Goal: Information Seeking & Learning: Learn about a topic

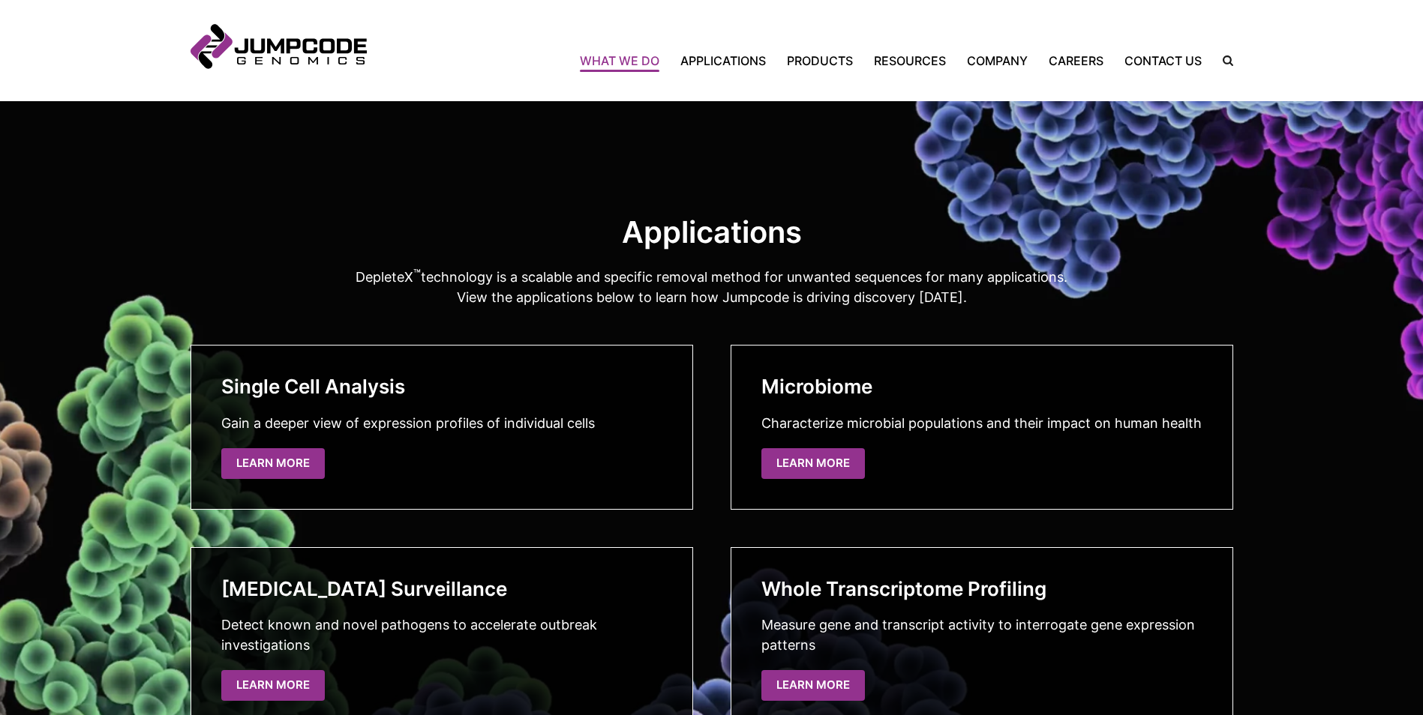
scroll to position [2400, 0]
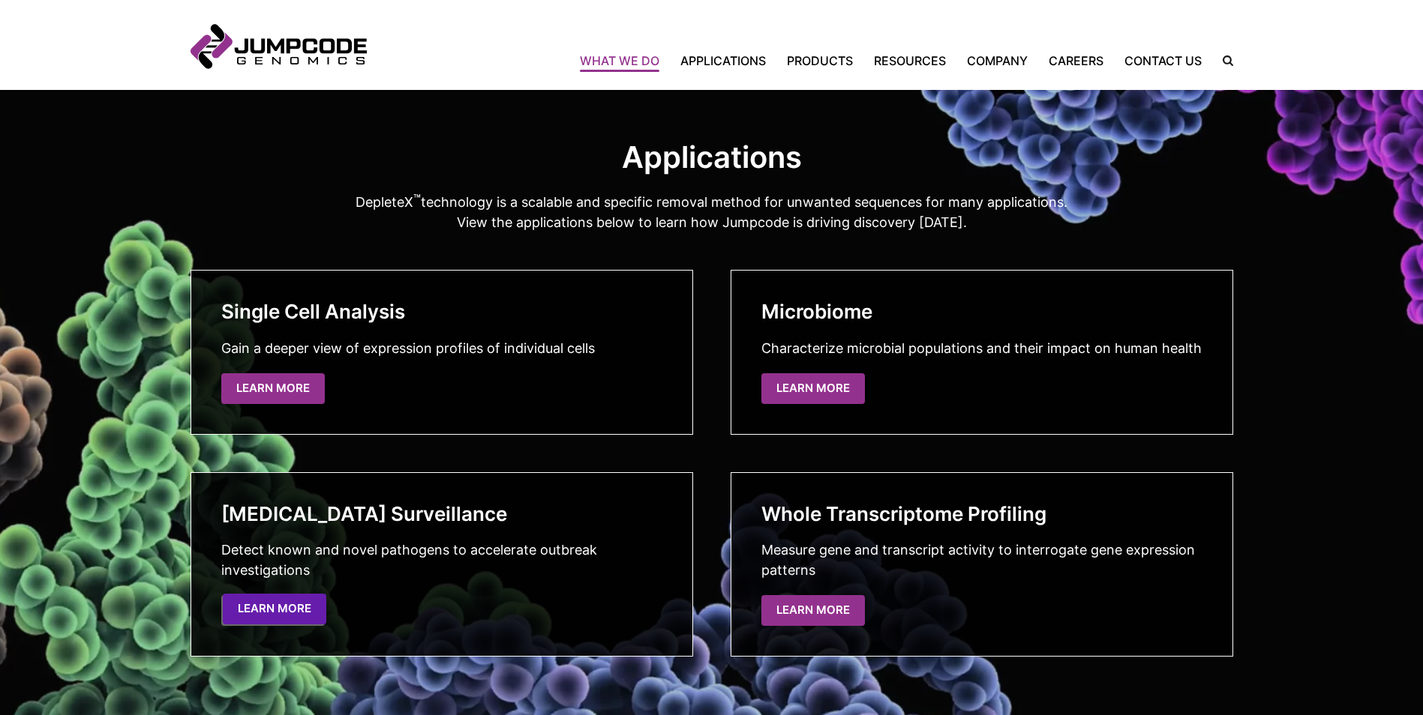
click at [307, 612] on link "Learn More" at bounding box center [274, 609] width 103 height 31
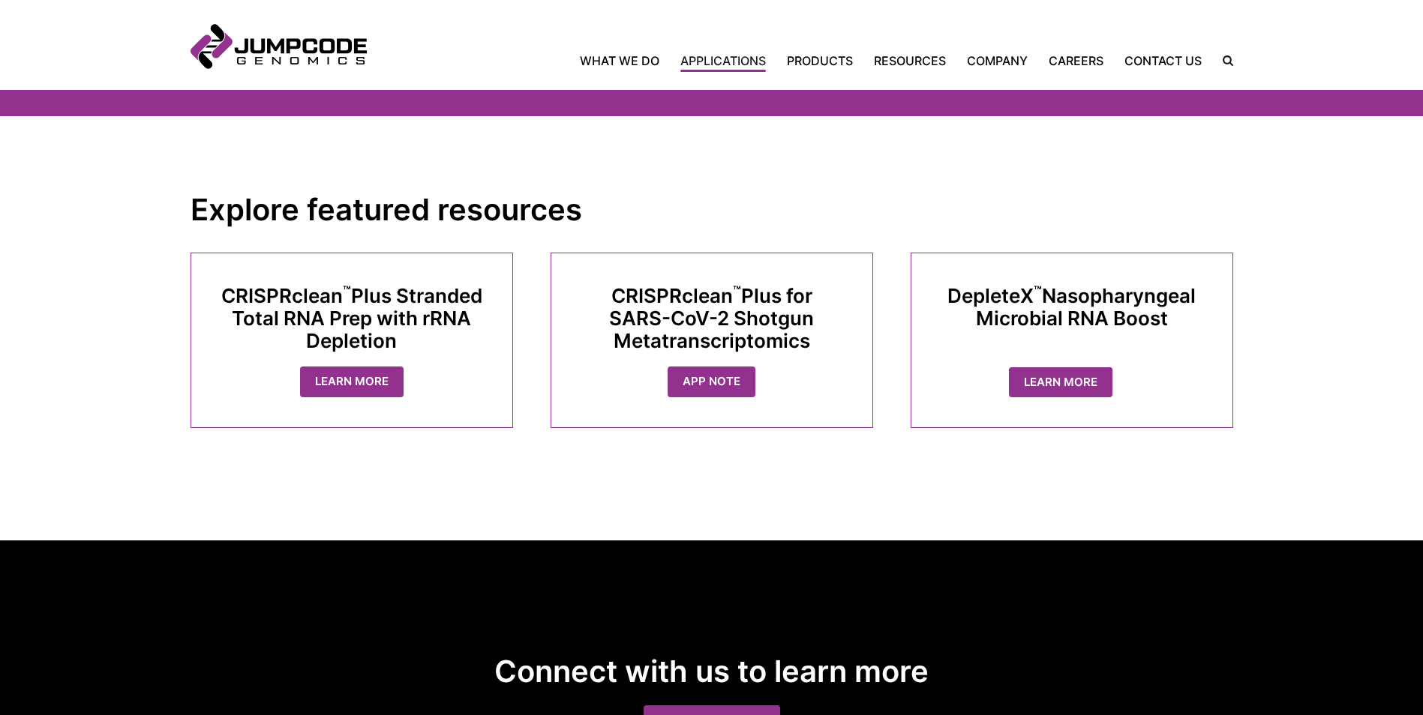
scroll to position [1500, 0]
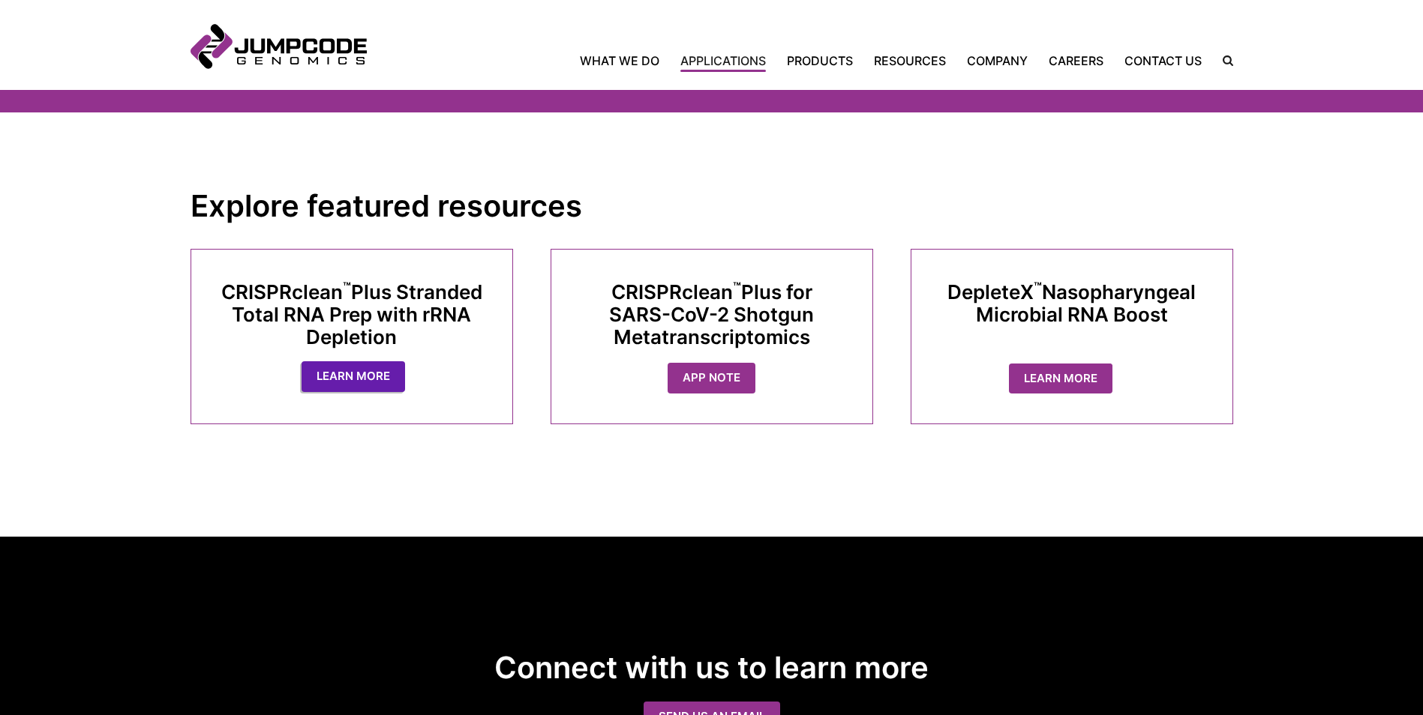
click at [376, 366] on link "Learn More" at bounding box center [352, 376] width 103 height 31
click at [706, 365] on link "App Note" at bounding box center [713, 376] width 88 height 31
click at [1058, 374] on link "Learn More" at bounding box center [1073, 377] width 126 height 30
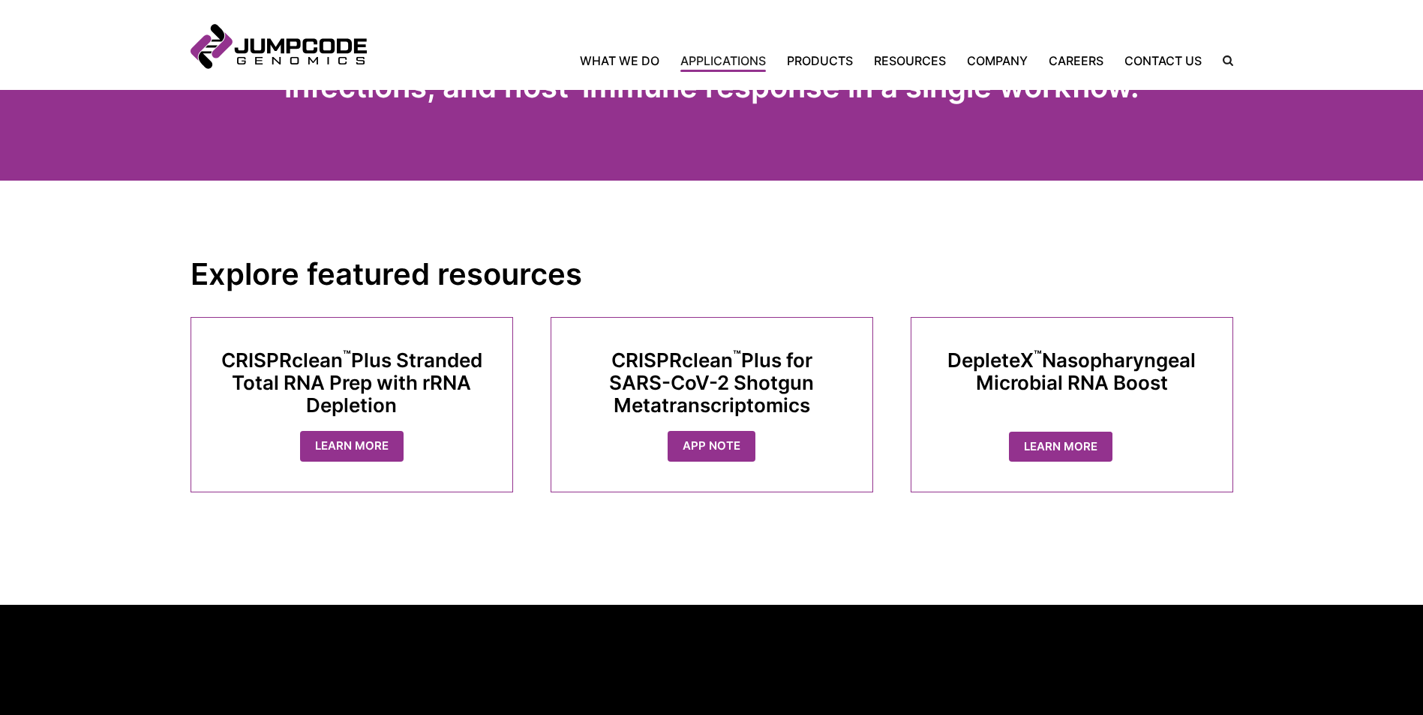
scroll to position [1425, 0]
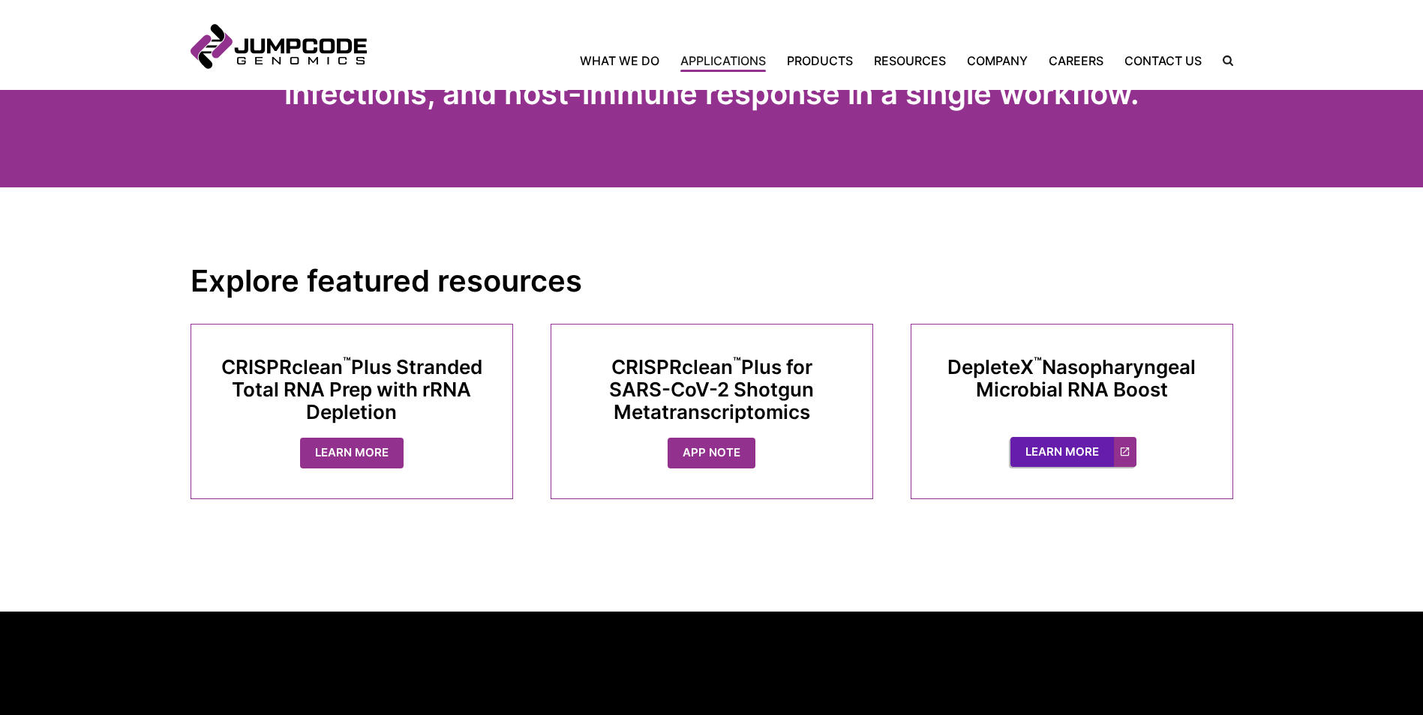
click at [1051, 439] on link "Learn More" at bounding box center [1073, 452] width 126 height 30
click at [706, 436] on link "App Note" at bounding box center [713, 451] width 88 height 31
click at [368, 436] on link "Learn More" at bounding box center [352, 451] width 103 height 31
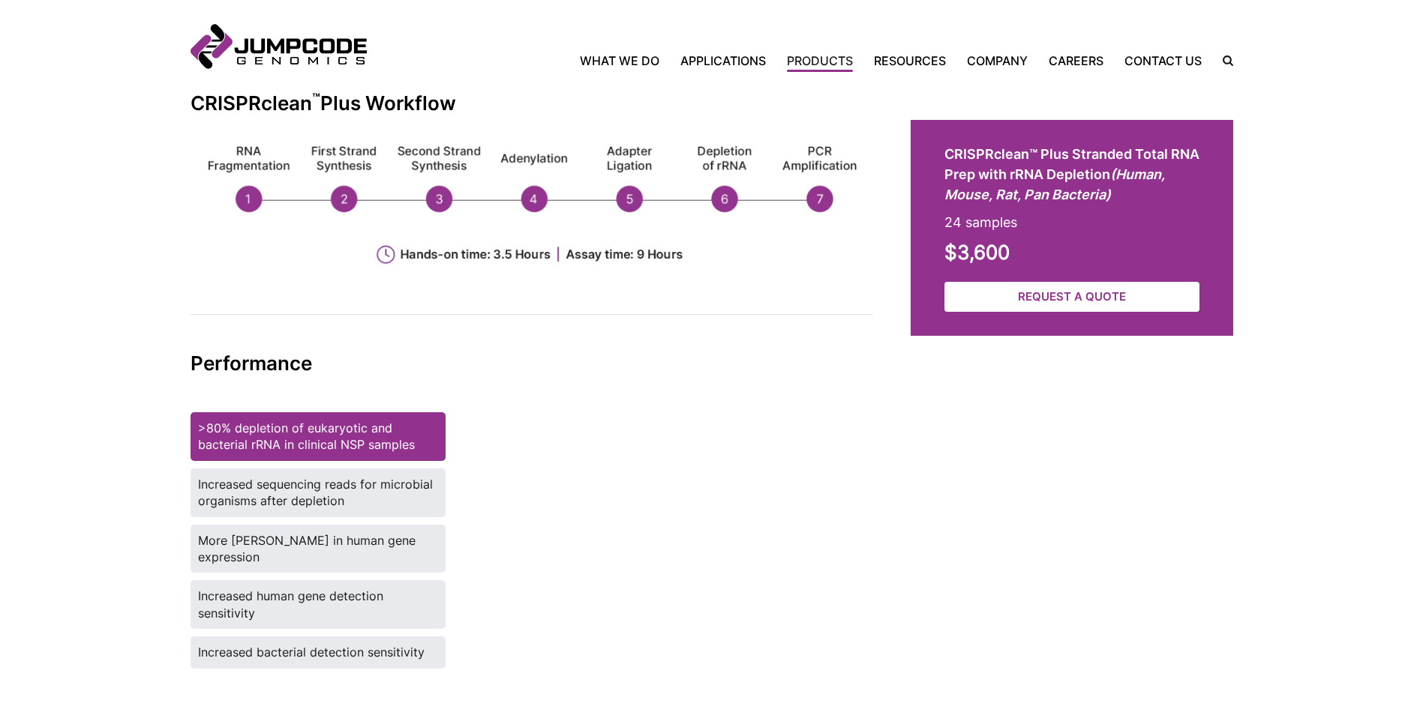
scroll to position [1575, 0]
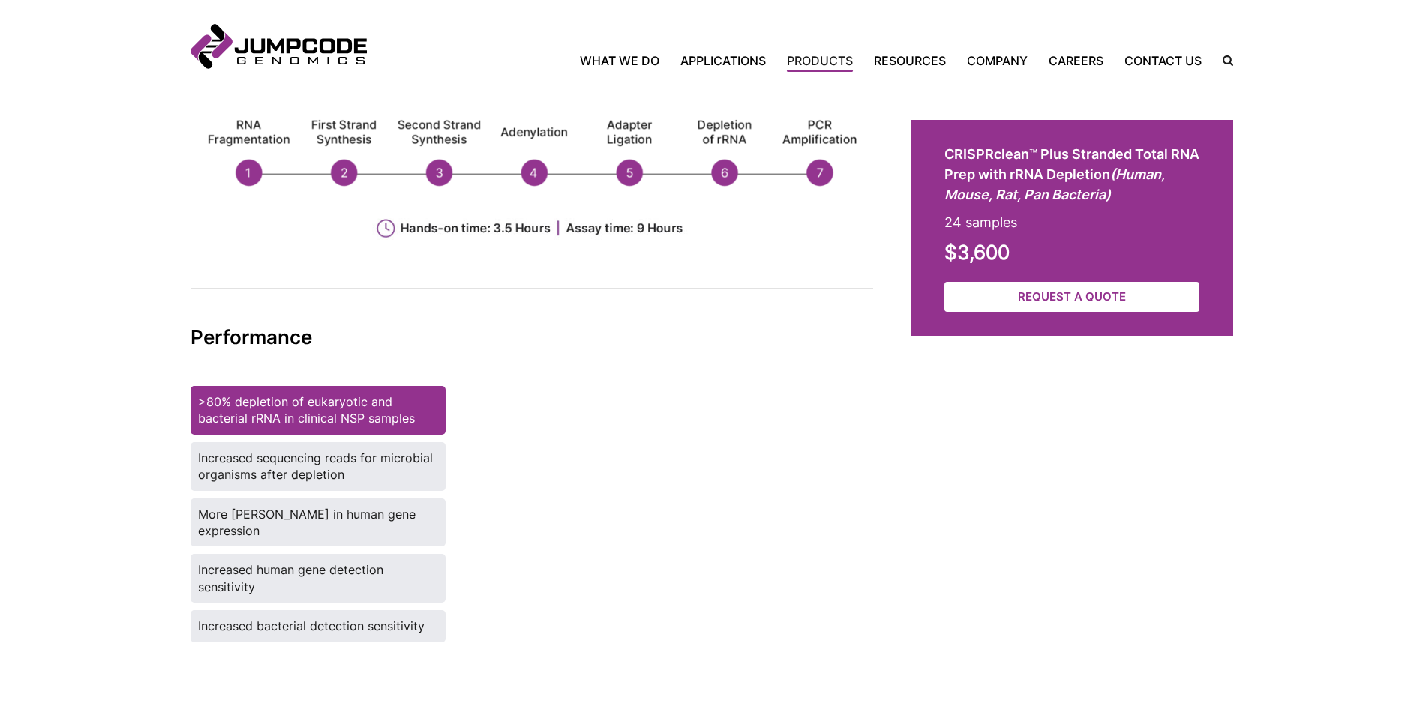
click at [358, 462] on label "Increased sequencing reads for microbial organisms after depletion" at bounding box center [317, 466] width 255 height 49
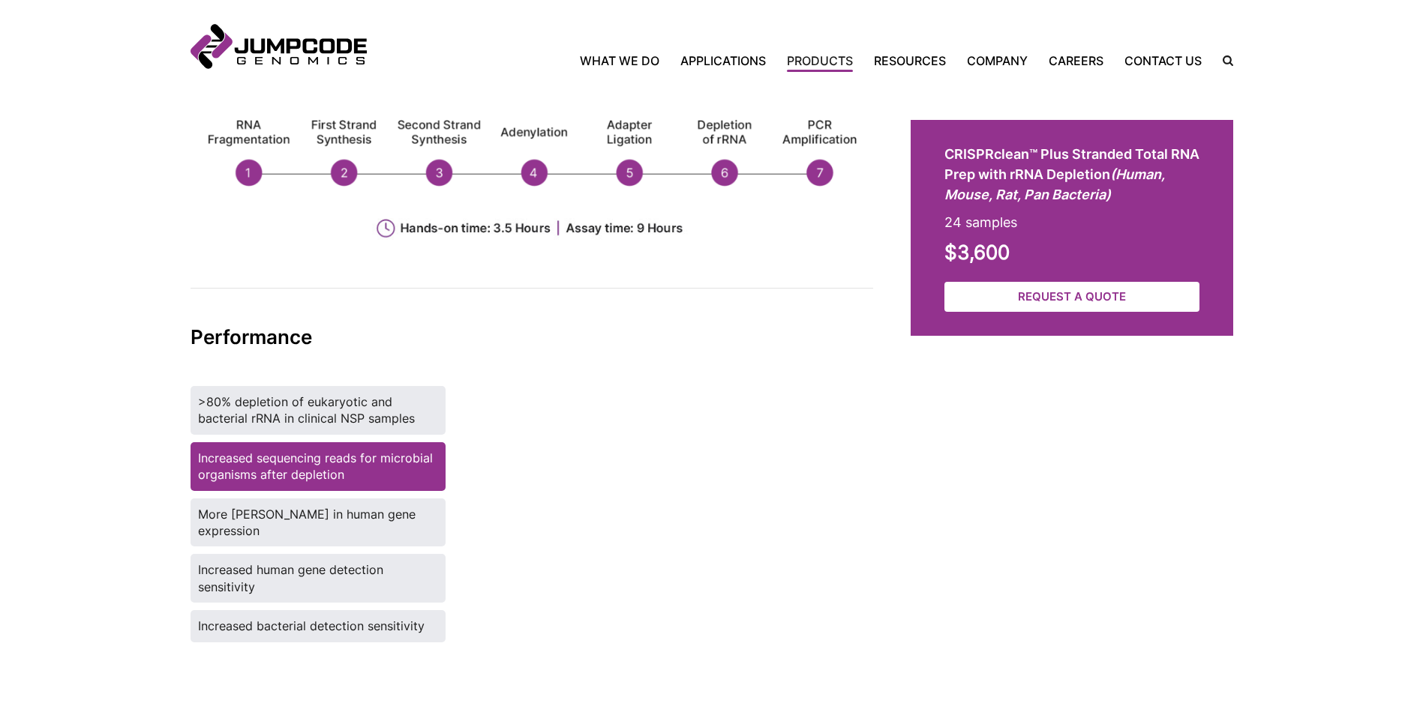
scroll to position [1650, 0]
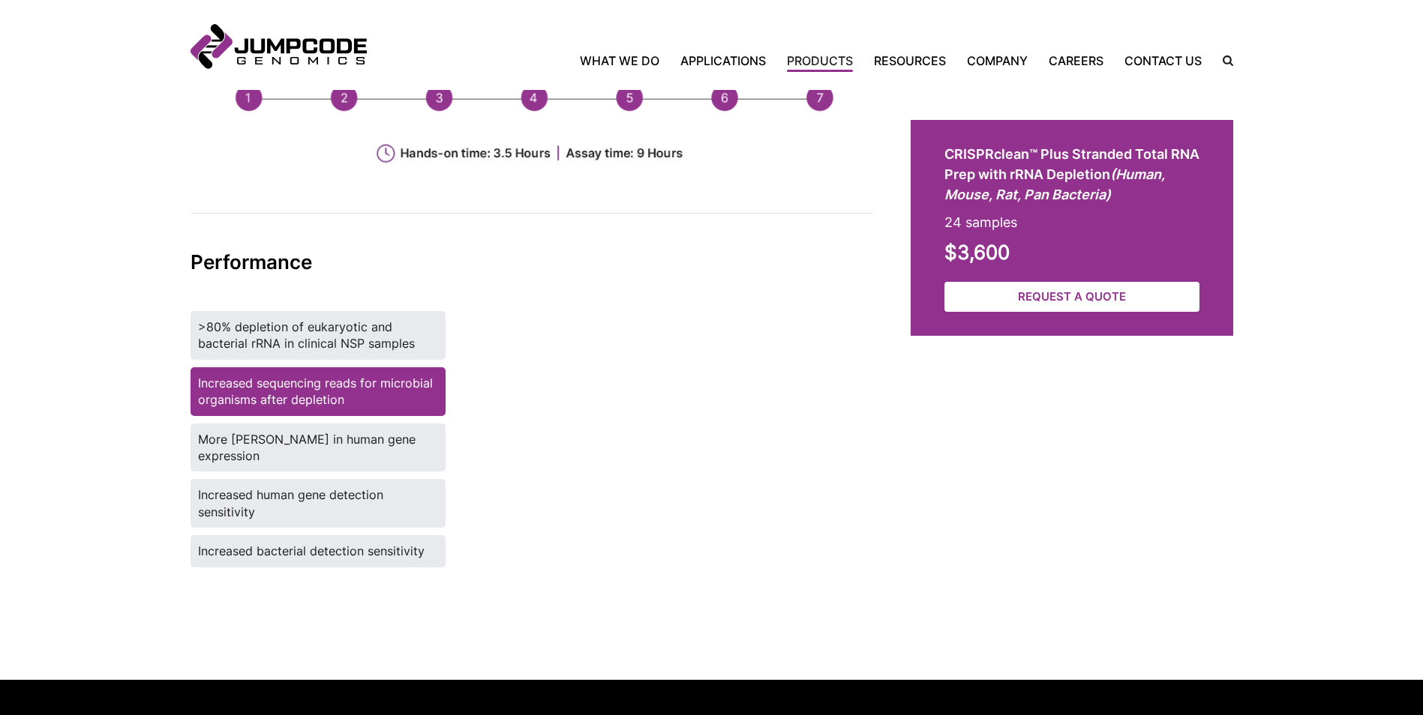
click at [331, 446] on label "More [PERSON_NAME] in human gene expression" at bounding box center [317, 448] width 255 height 49
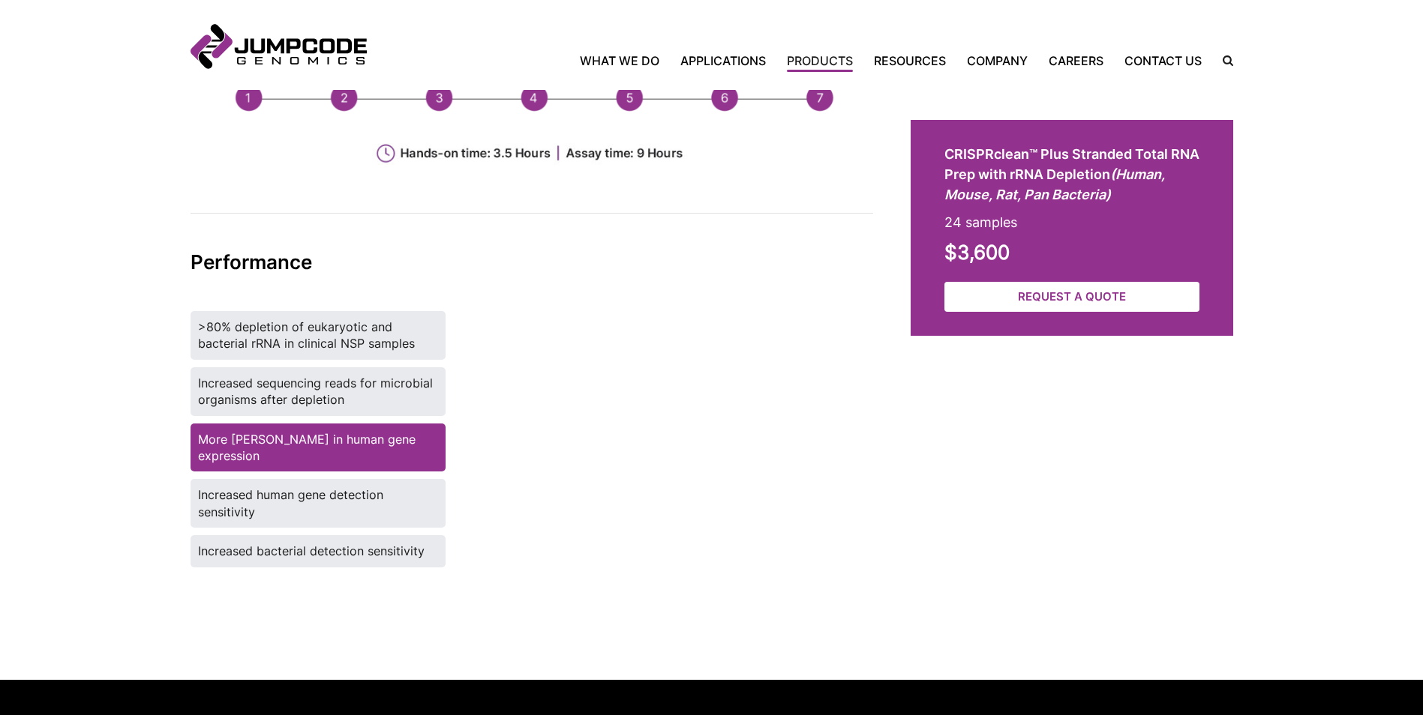
click at [344, 499] on label "Increased human gene detection sensitivity" at bounding box center [317, 503] width 255 height 49
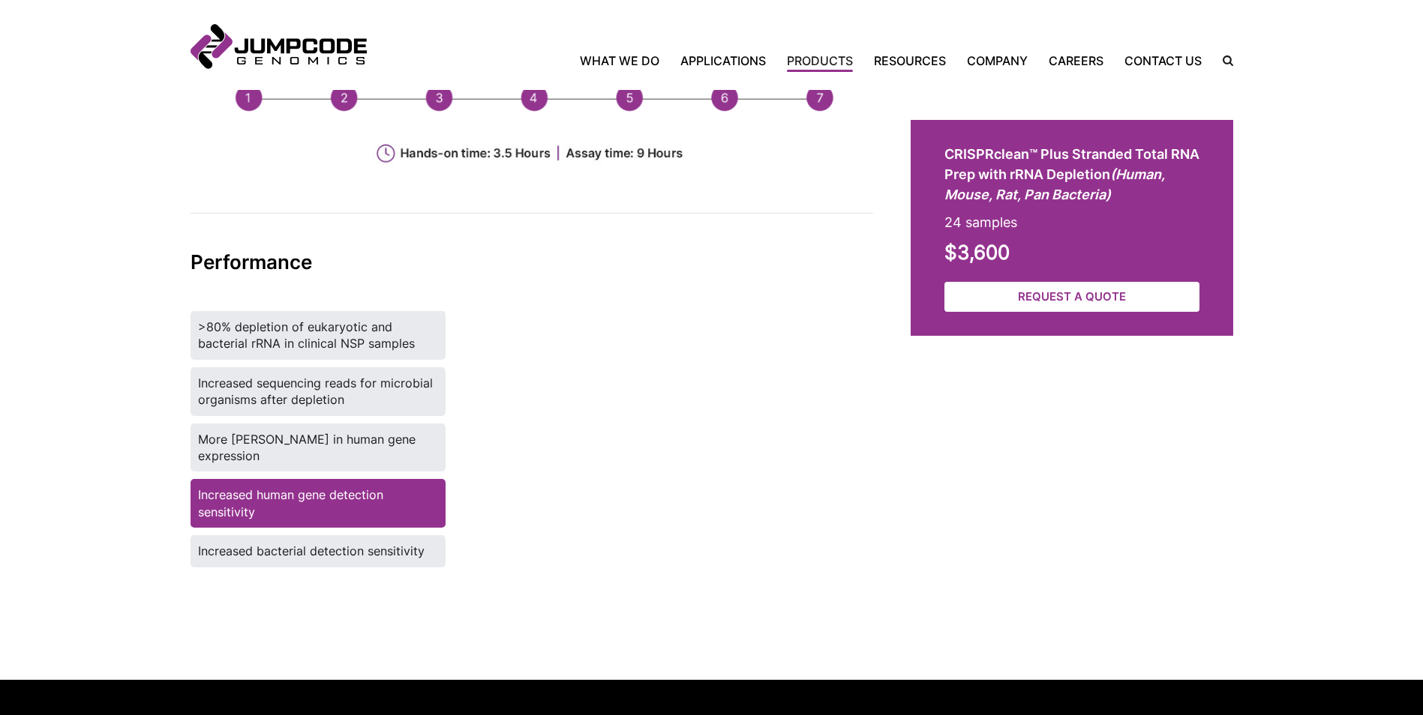
click at [350, 553] on label "Increased bacterial detection sensitivity" at bounding box center [317, 550] width 255 height 31
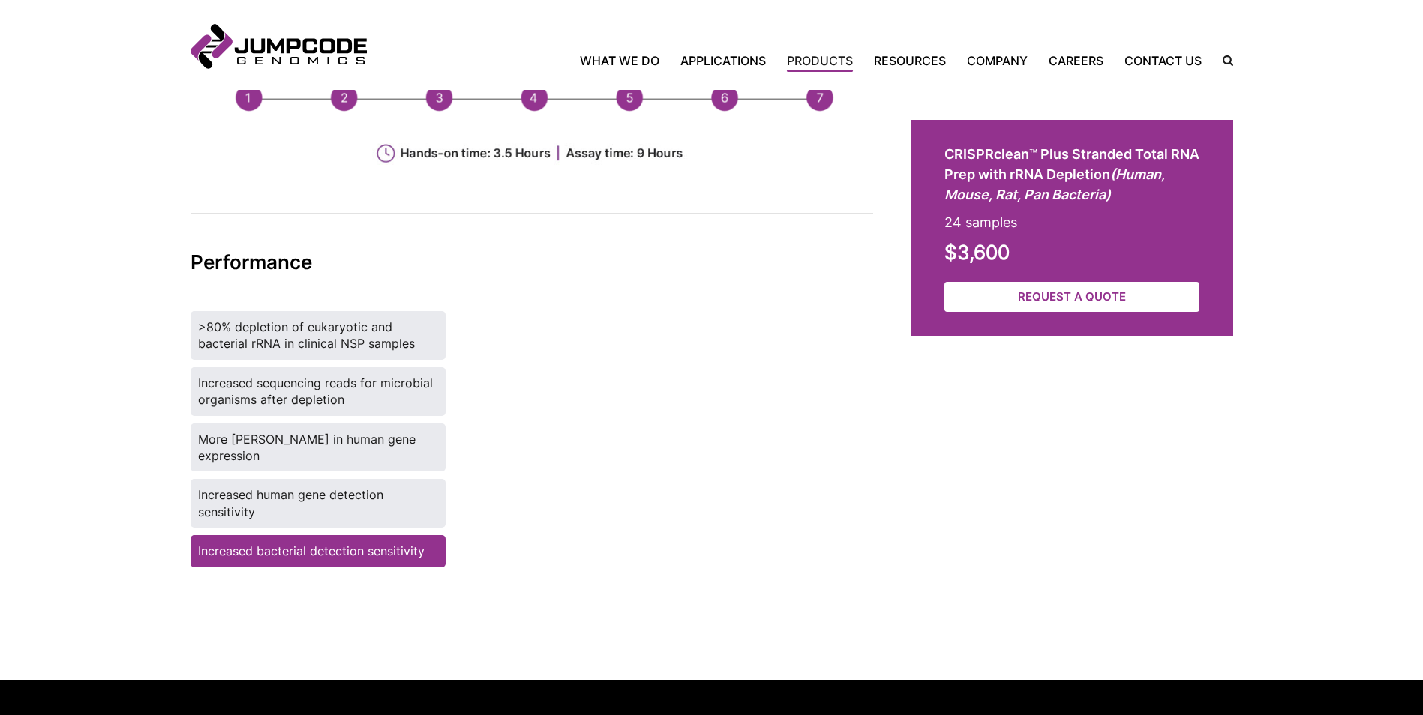
click at [352, 342] on label ">80% depletion of eukaryotic and bacterial rRNA in clinical NSP samples" at bounding box center [317, 335] width 255 height 49
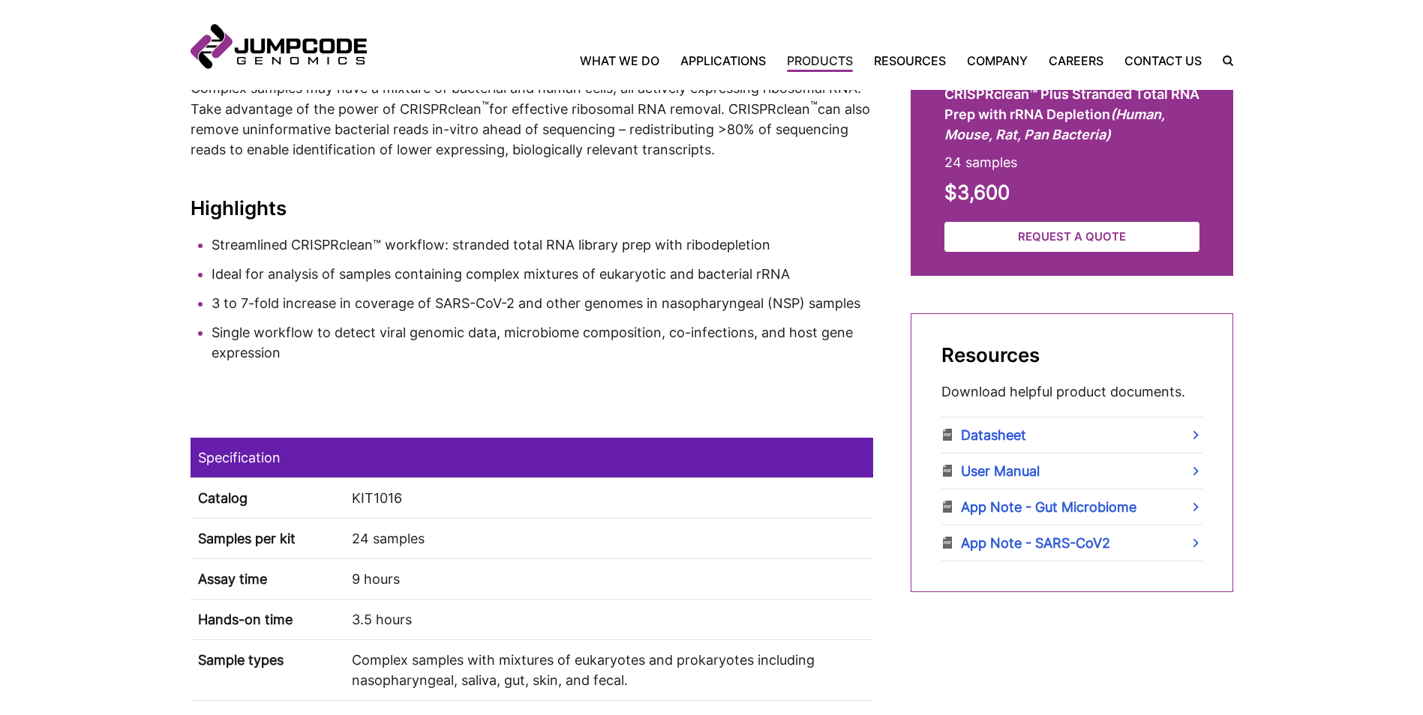
scroll to position [600, 0]
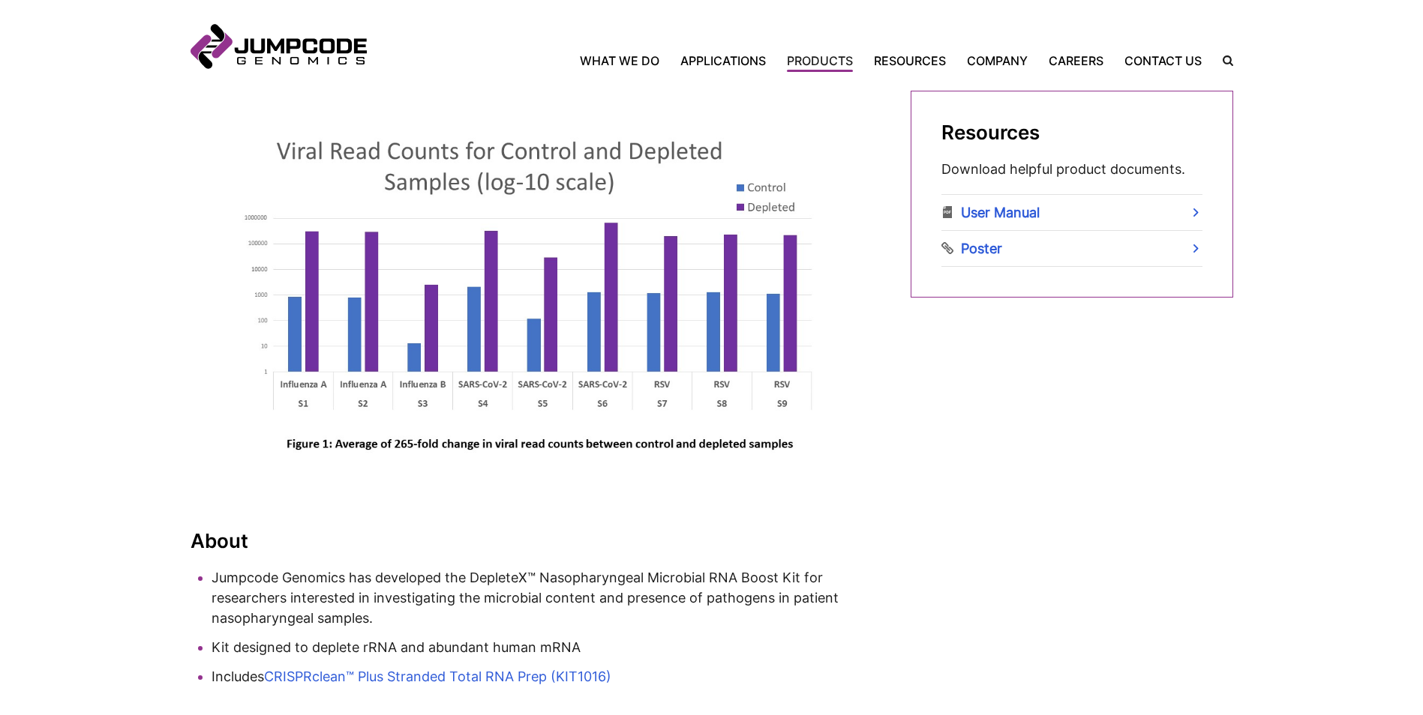
scroll to position [750, 0]
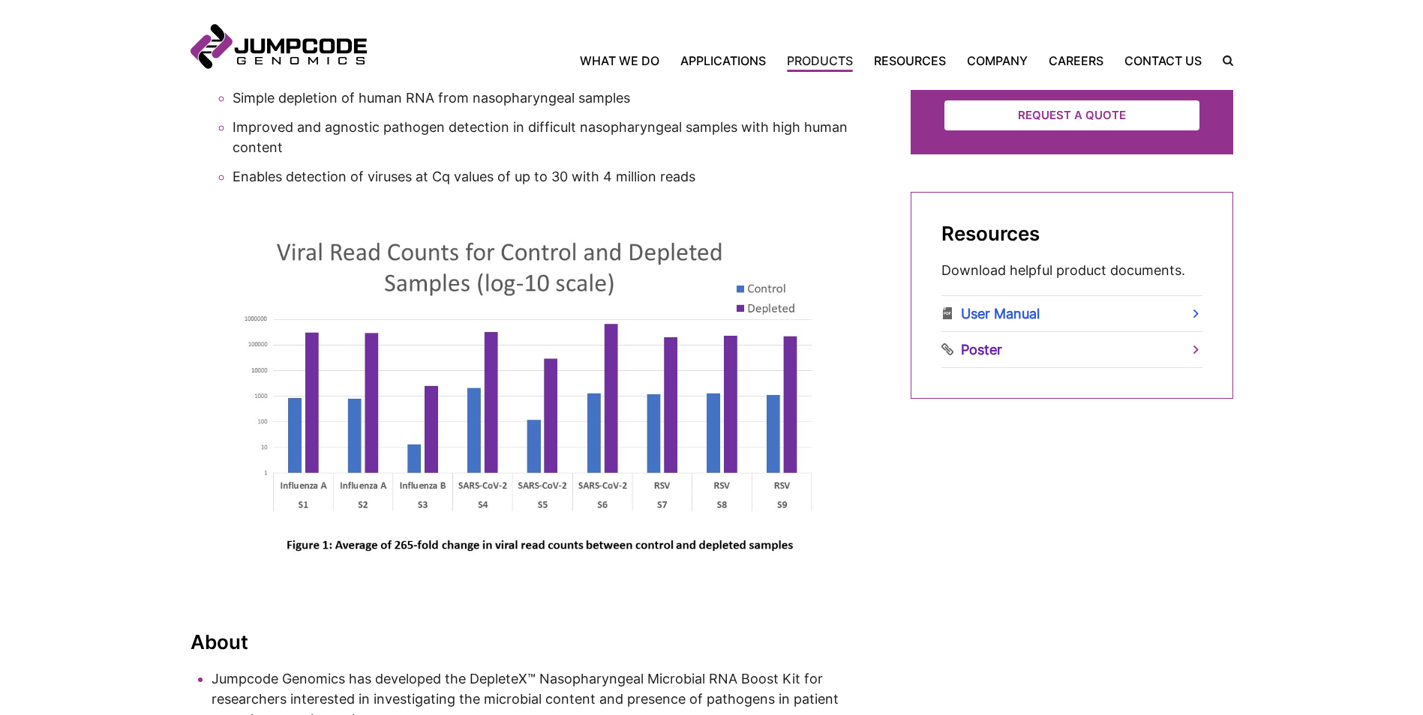
click at [992, 347] on link "Poster" at bounding box center [1071, 349] width 261 height 35
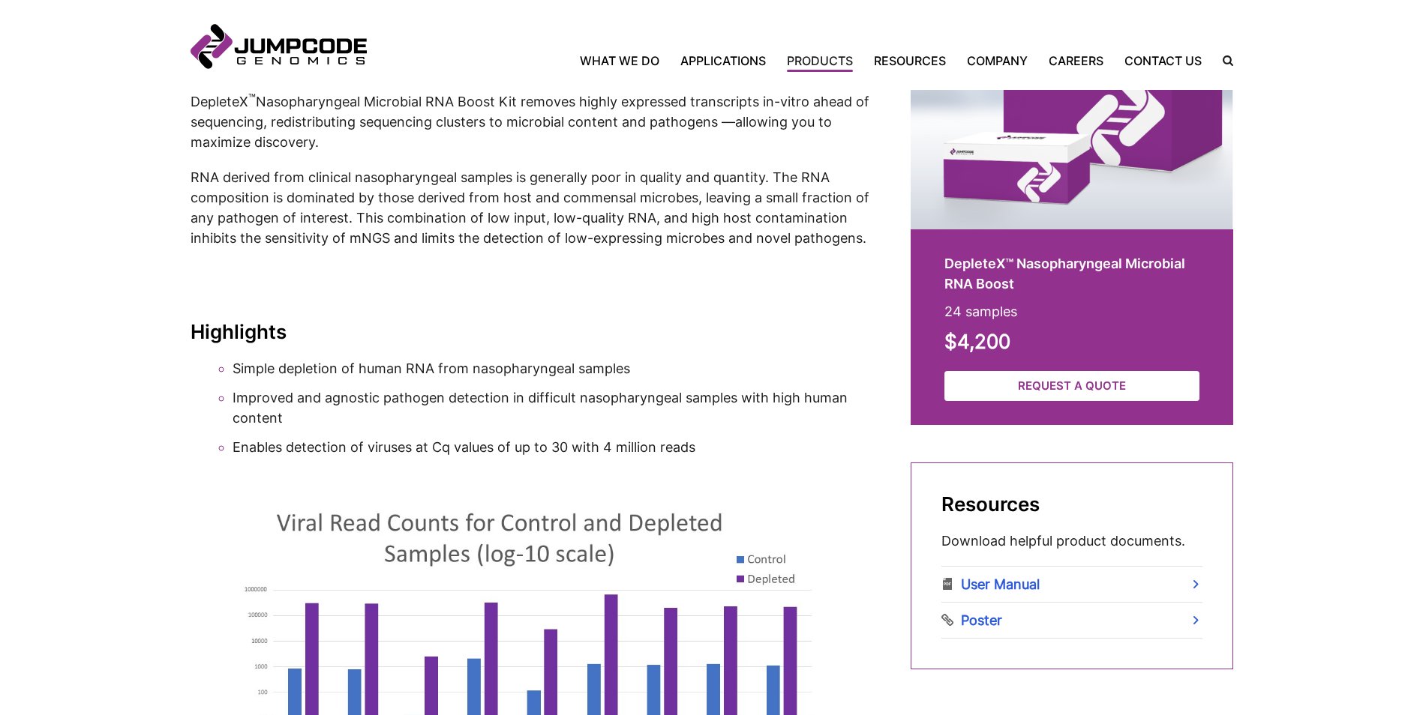
scroll to position [600, 0]
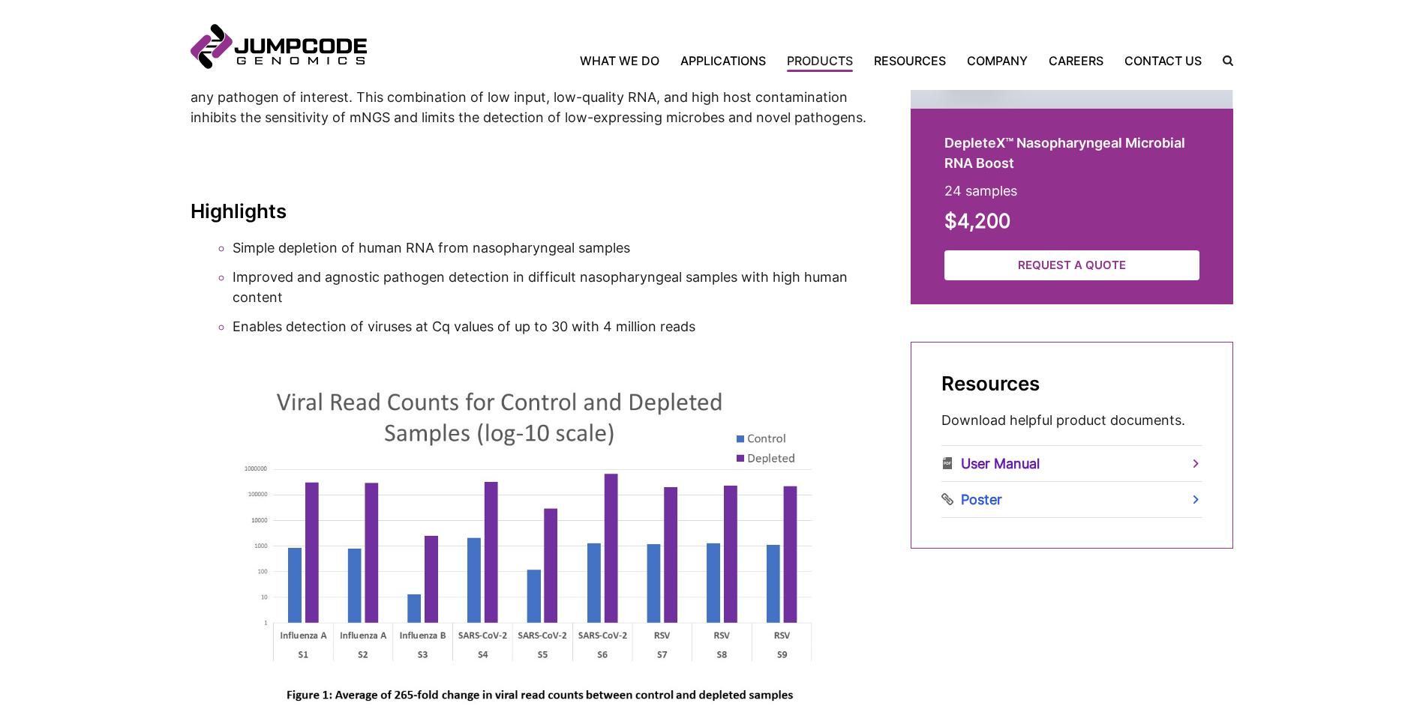
click at [1004, 467] on link "User Manual" at bounding box center [1071, 463] width 261 height 35
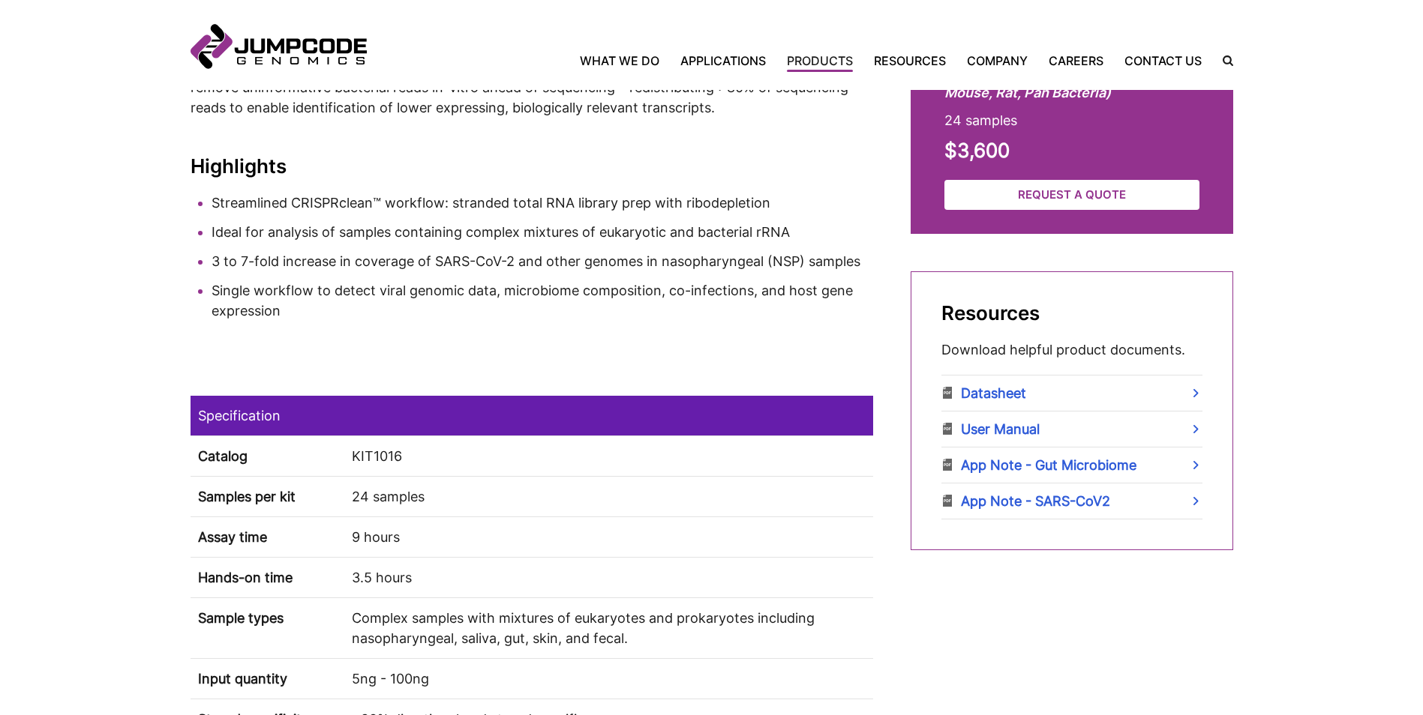
scroll to position [675, 0]
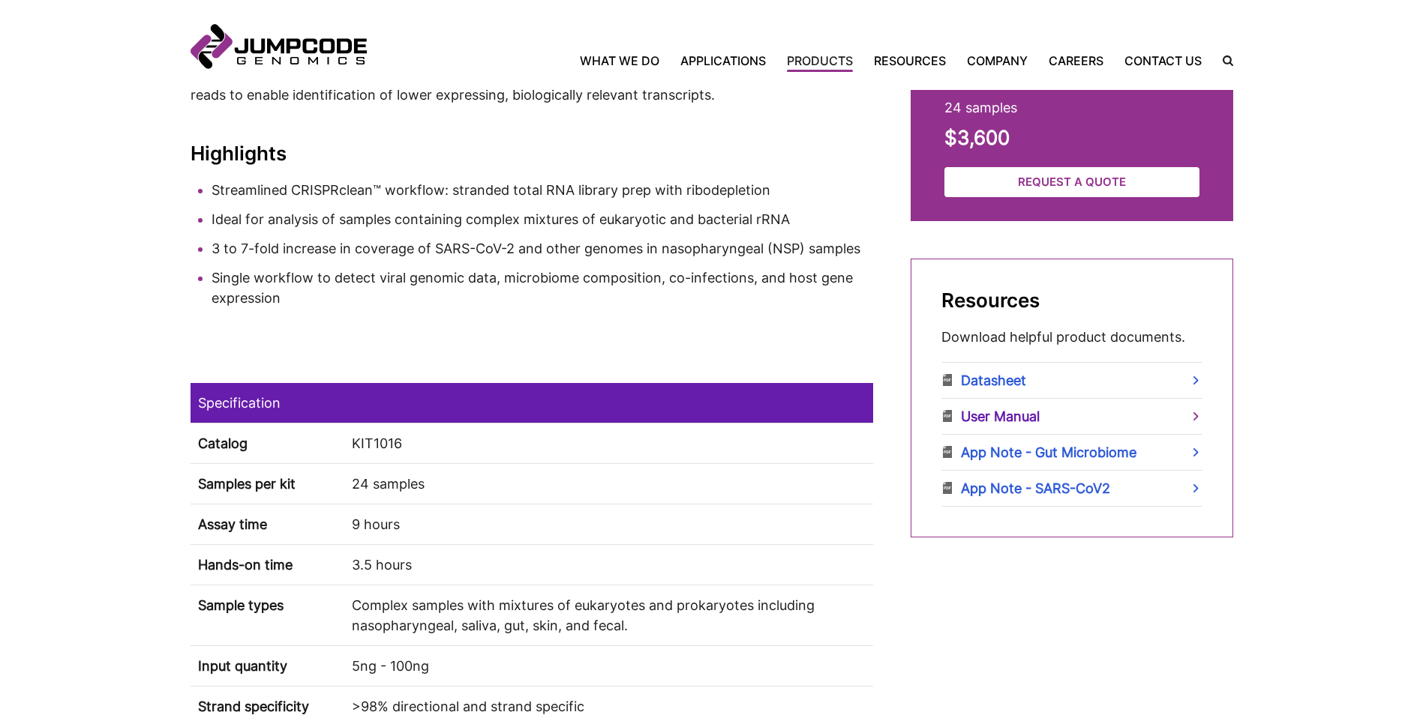
click at [988, 421] on link "User Manual" at bounding box center [1071, 416] width 261 height 35
